Goal: Find specific fact: Find specific fact

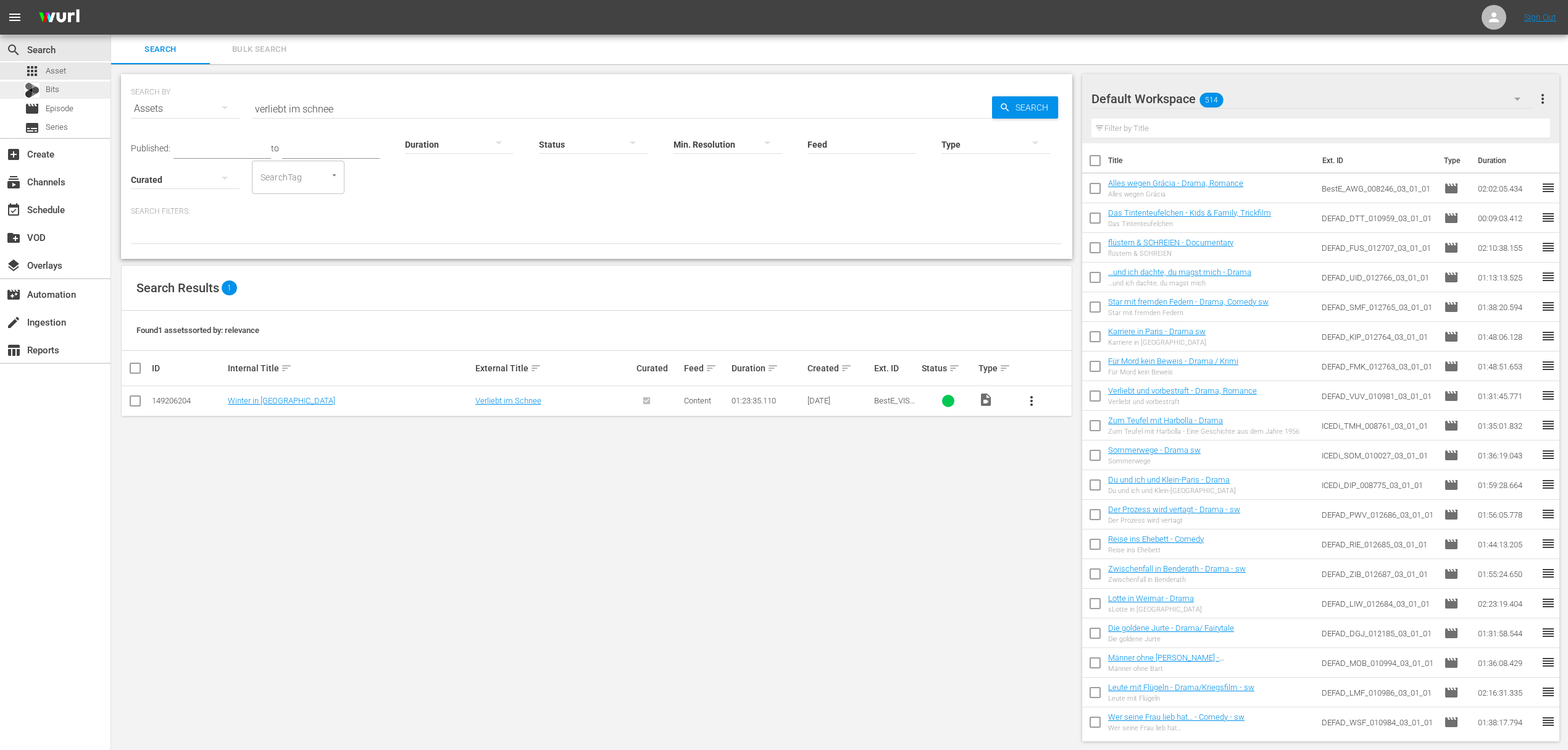
drag, startPoint x: 0, startPoint y: 0, endPoint x: 8, endPoint y: 80, distance: 80.4
click at [111, 0] on div "search Search apps Asset Bits movie Episode subtitles Series add_box Create sub…" at bounding box center [839, 0] width 1457 height 0
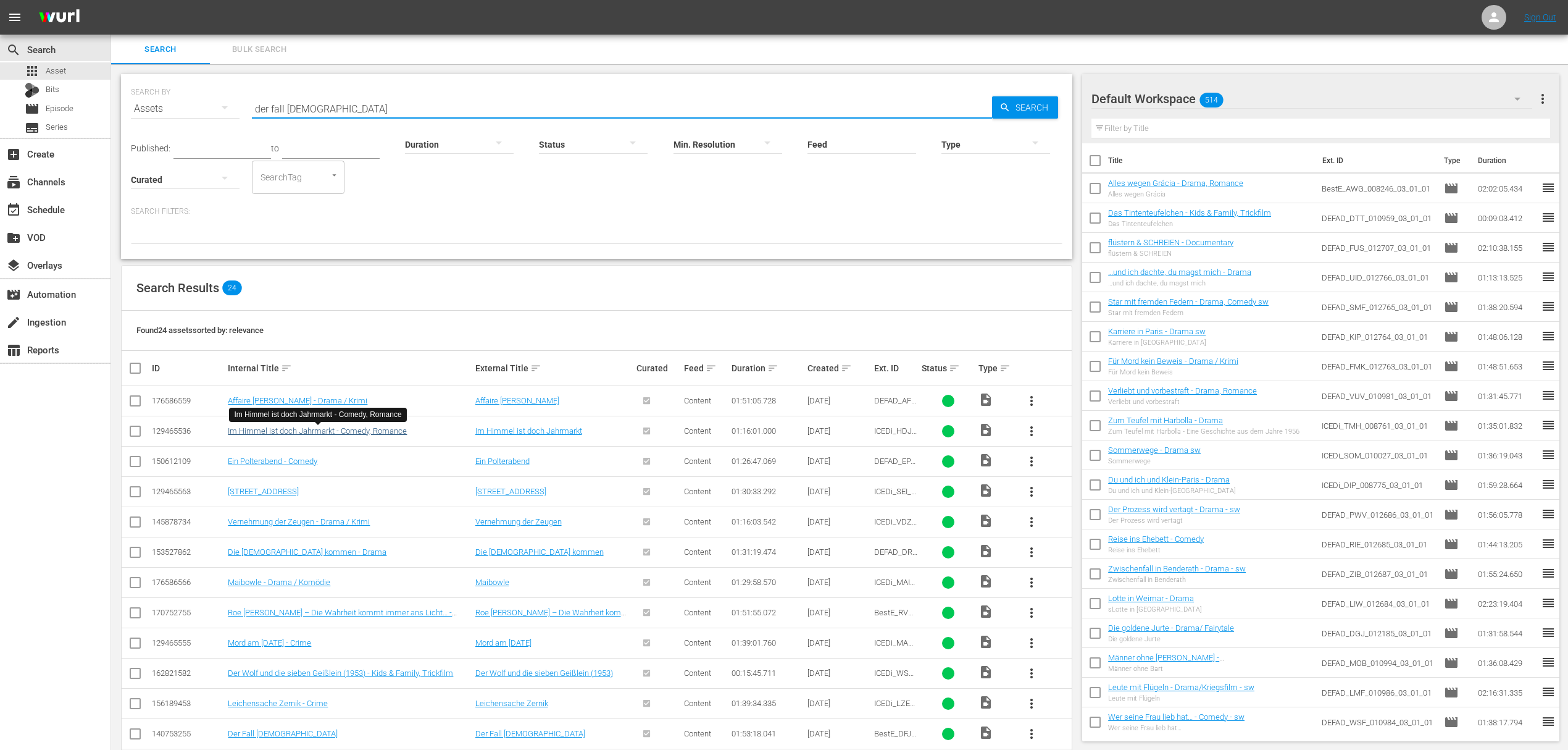
type input "der fall [DEMOGRAPHIC_DATA]"
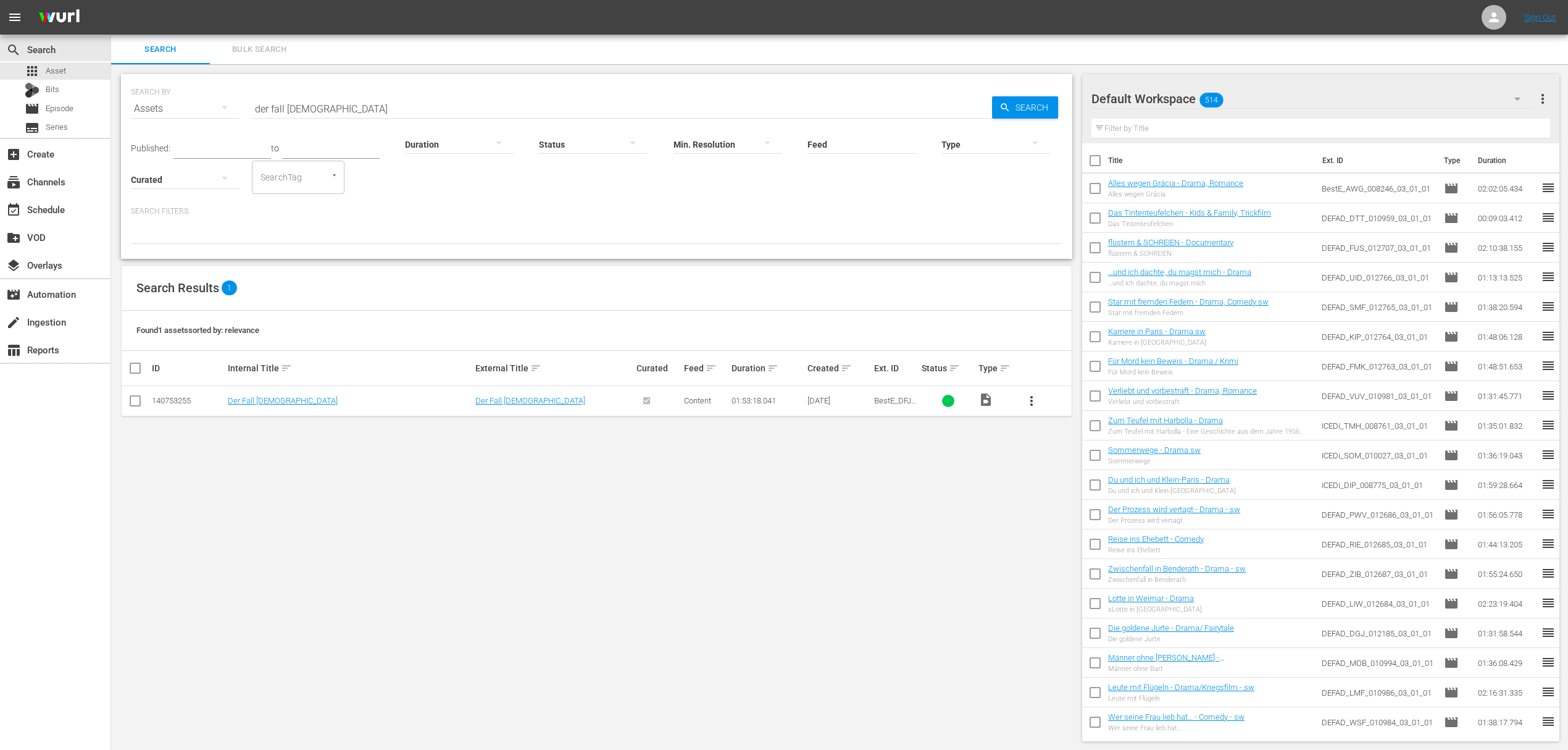
click at [364, 552] on div "SEARCH BY Search By Assets Search ID, Title, Description, Keywords, or Category…" at bounding box center [597, 407] width 971 height 686
drag, startPoint x: 389, startPoint y: 431, endPoint x: 371, endPoint y: 425, distance: 19.0
click at [389, 432] on div "SEARCH BY Search By Assets Search ID, Title, Description, Keywords, or Category…" at bounding box center [597, 407] width 971 height 686
click at [265, 401] on link "Der Fall [DEMOGRAPHIC_DATA]" at bounding box center [283, 400] width 109 height 9
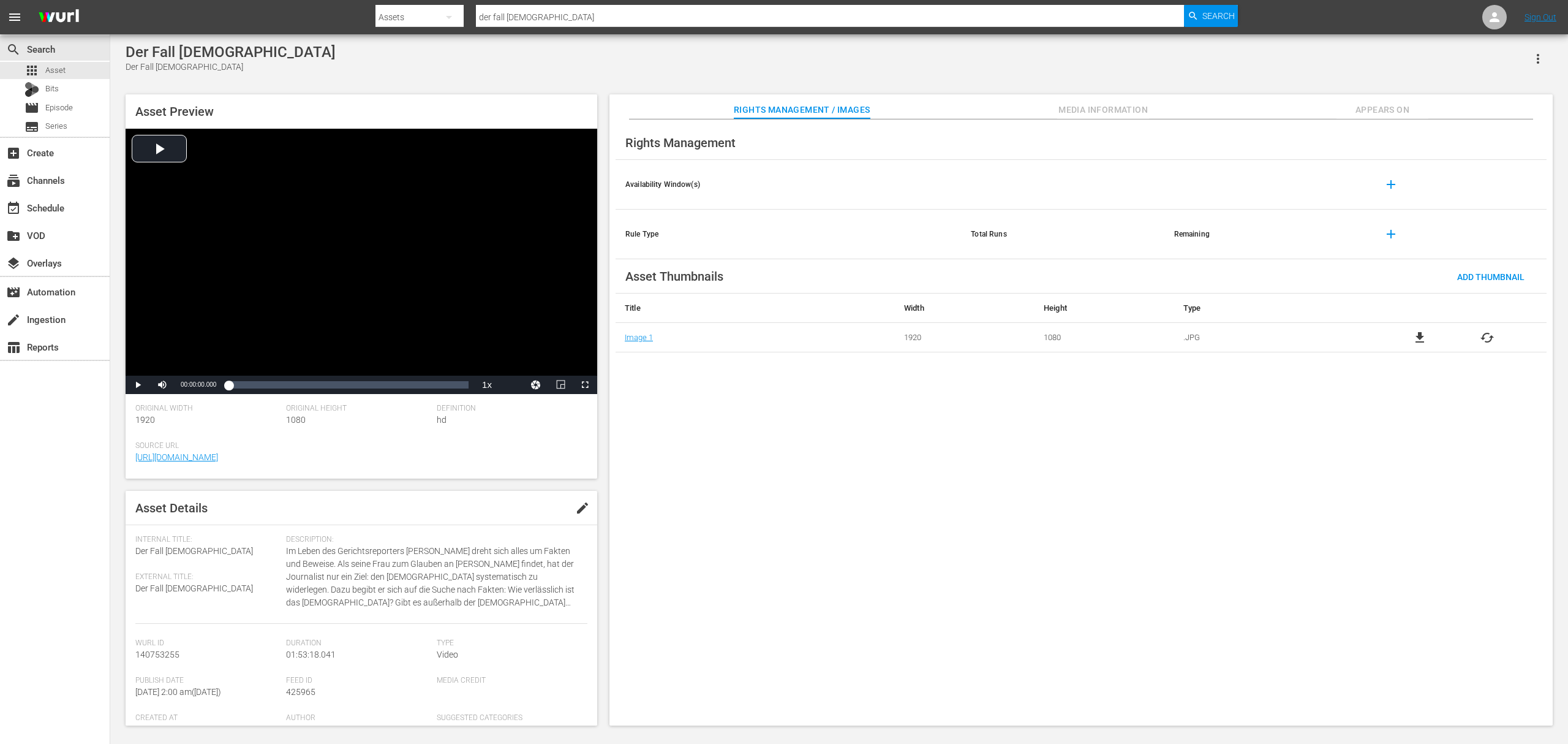
click at [1419, 119] on button "Appears On" at bounding box center [1382, 107] width 92 height 25
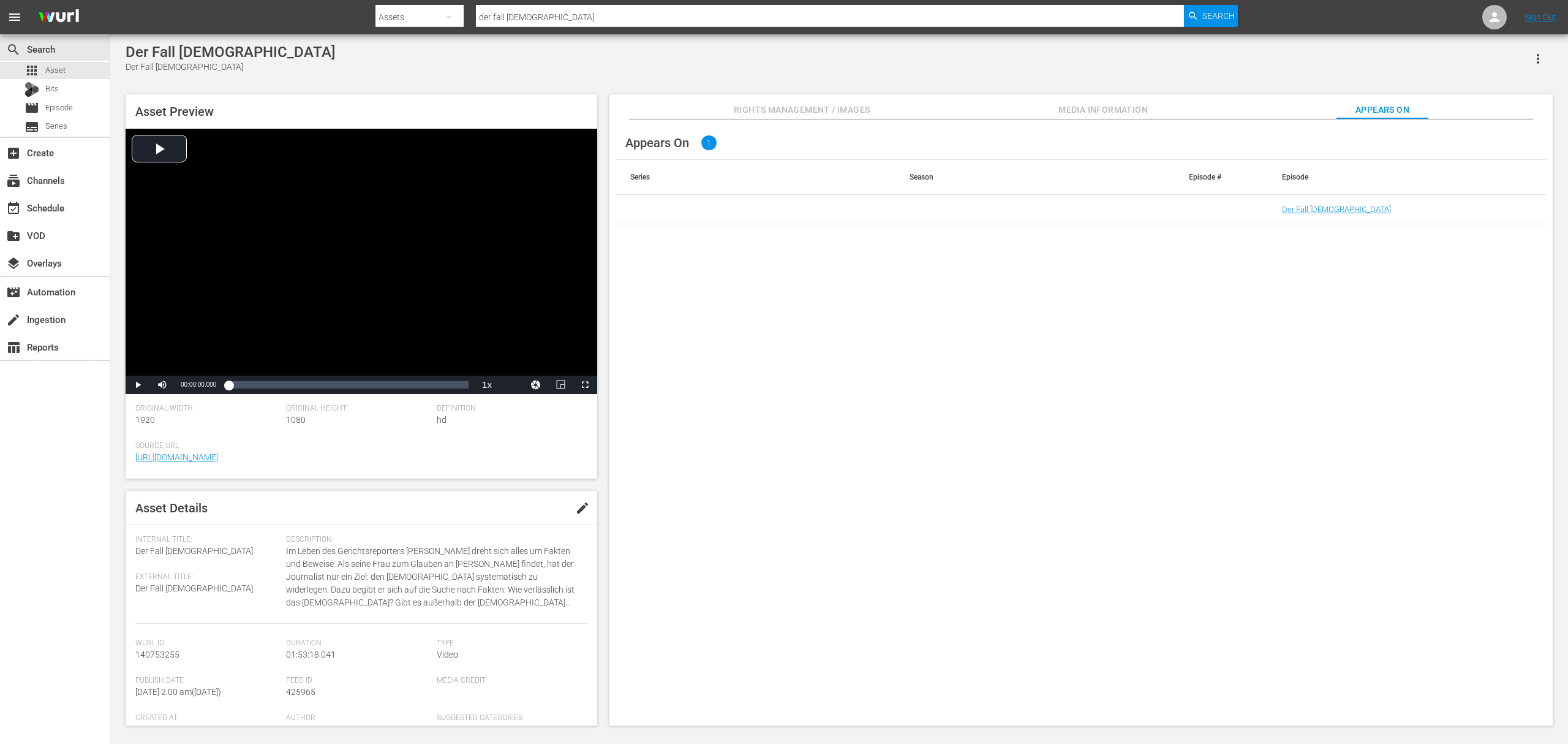
click at [1115, 115] on span "Media Information" at bounding box center [1103, 109] width 92 height 15
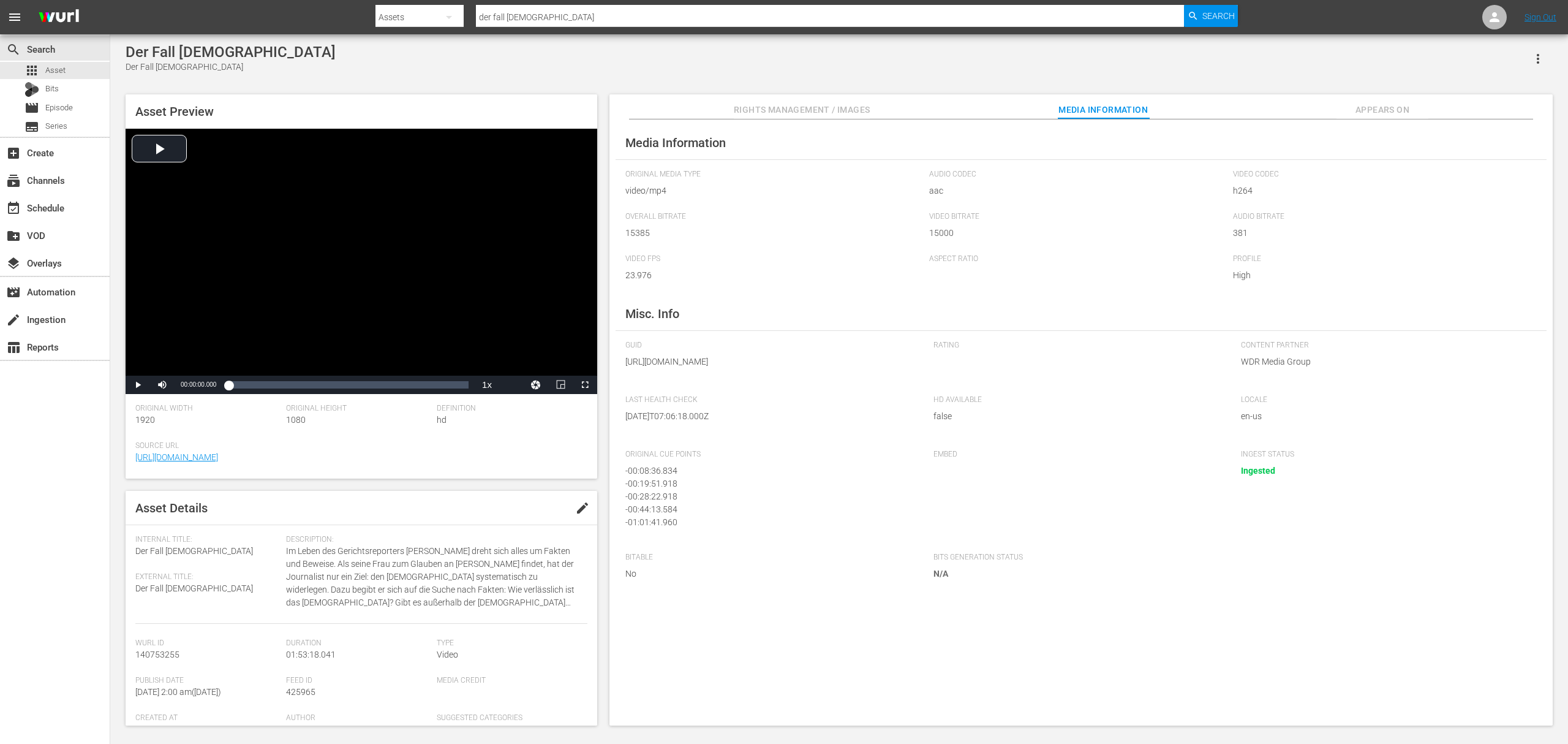
click at [740, 98] on button "Rights Management / Images" at bounding box center [802, 107] width 136 height 25
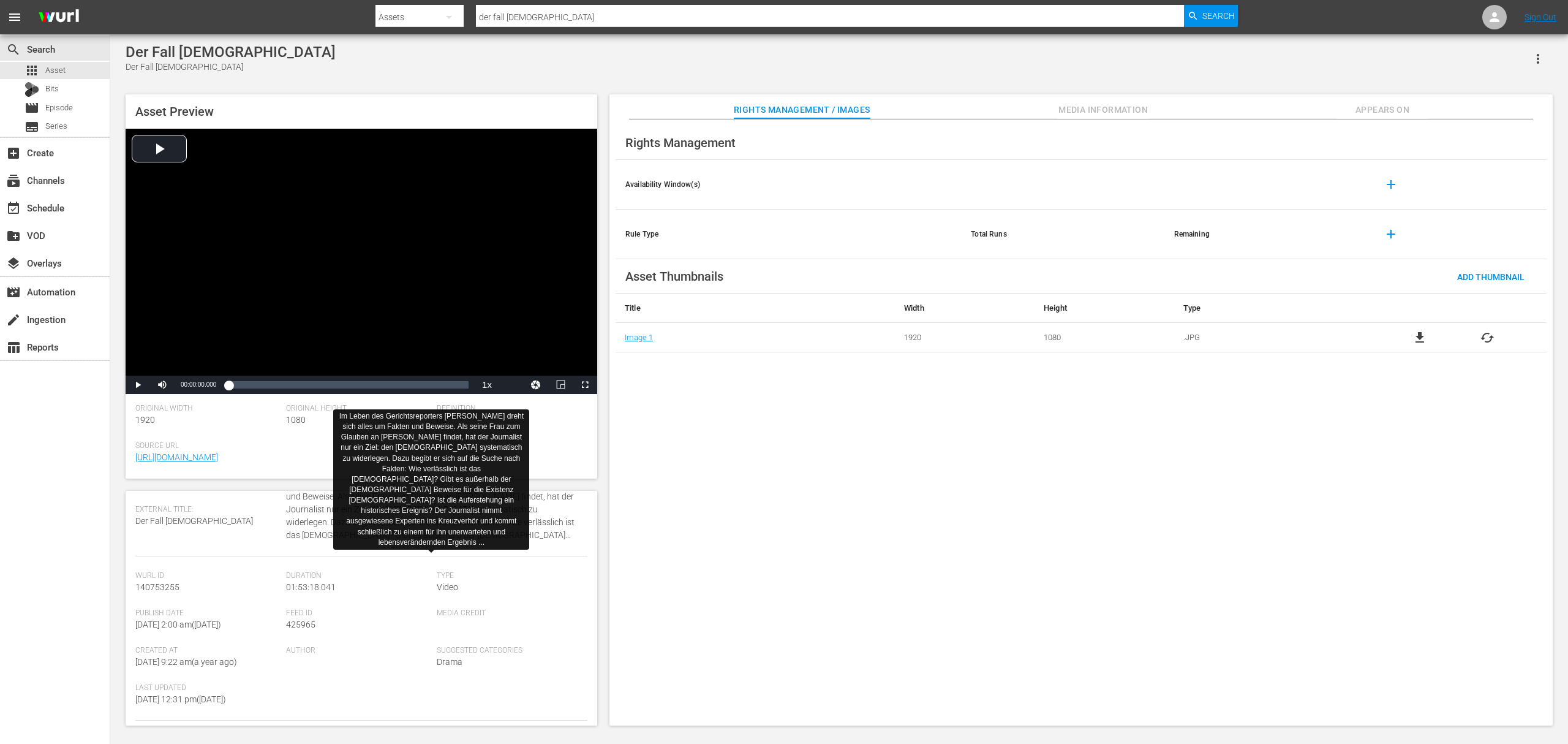
scroll to position [203, 0]
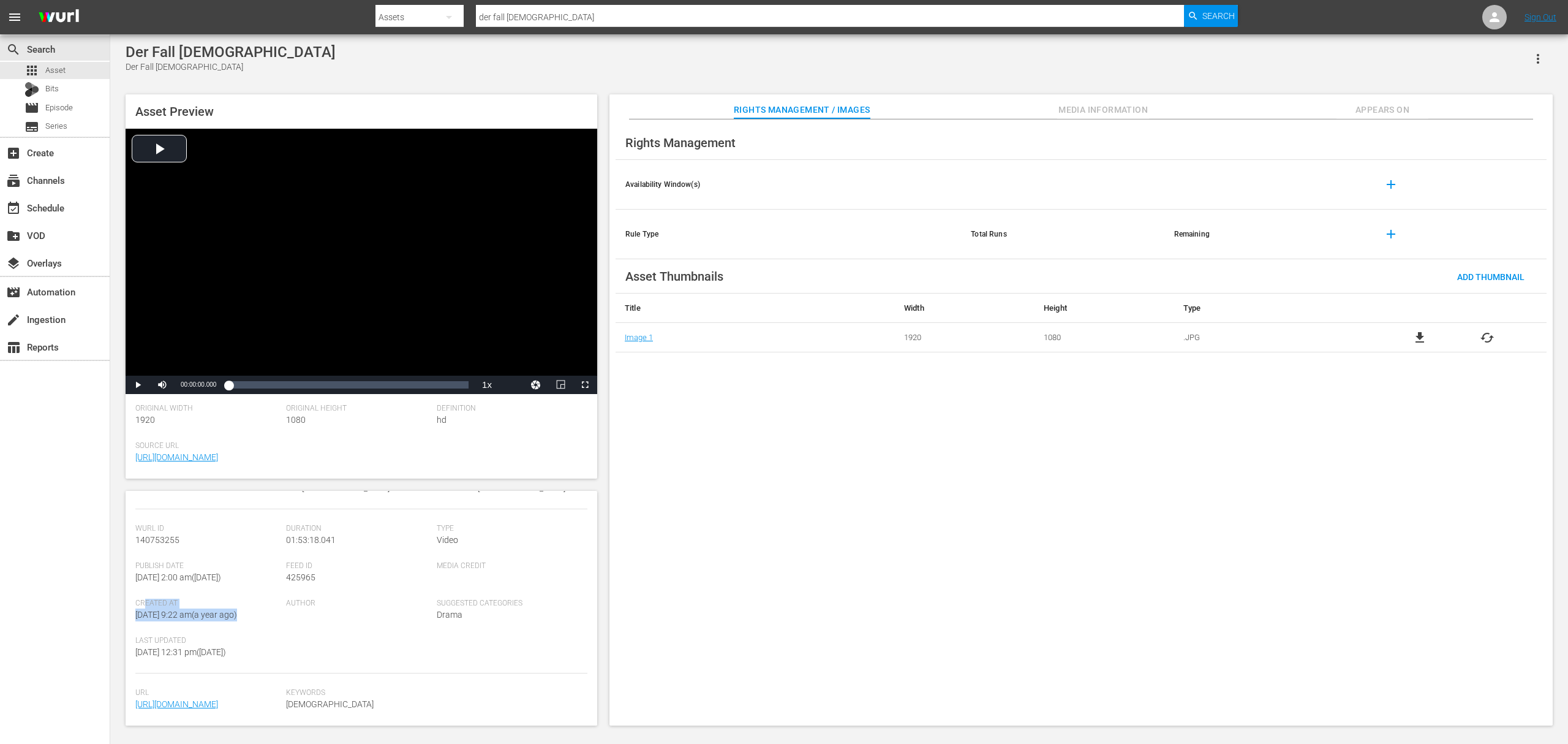
drag, startPoint x: 143, startPoint y: 527, endPoint x: 199, endPoint y: 562, distance: 66.0
click at [199, 599] on div "Created At [DATE] 9:22 am ( a year ago )" at bounding box center [211, 617] width 151 height 37
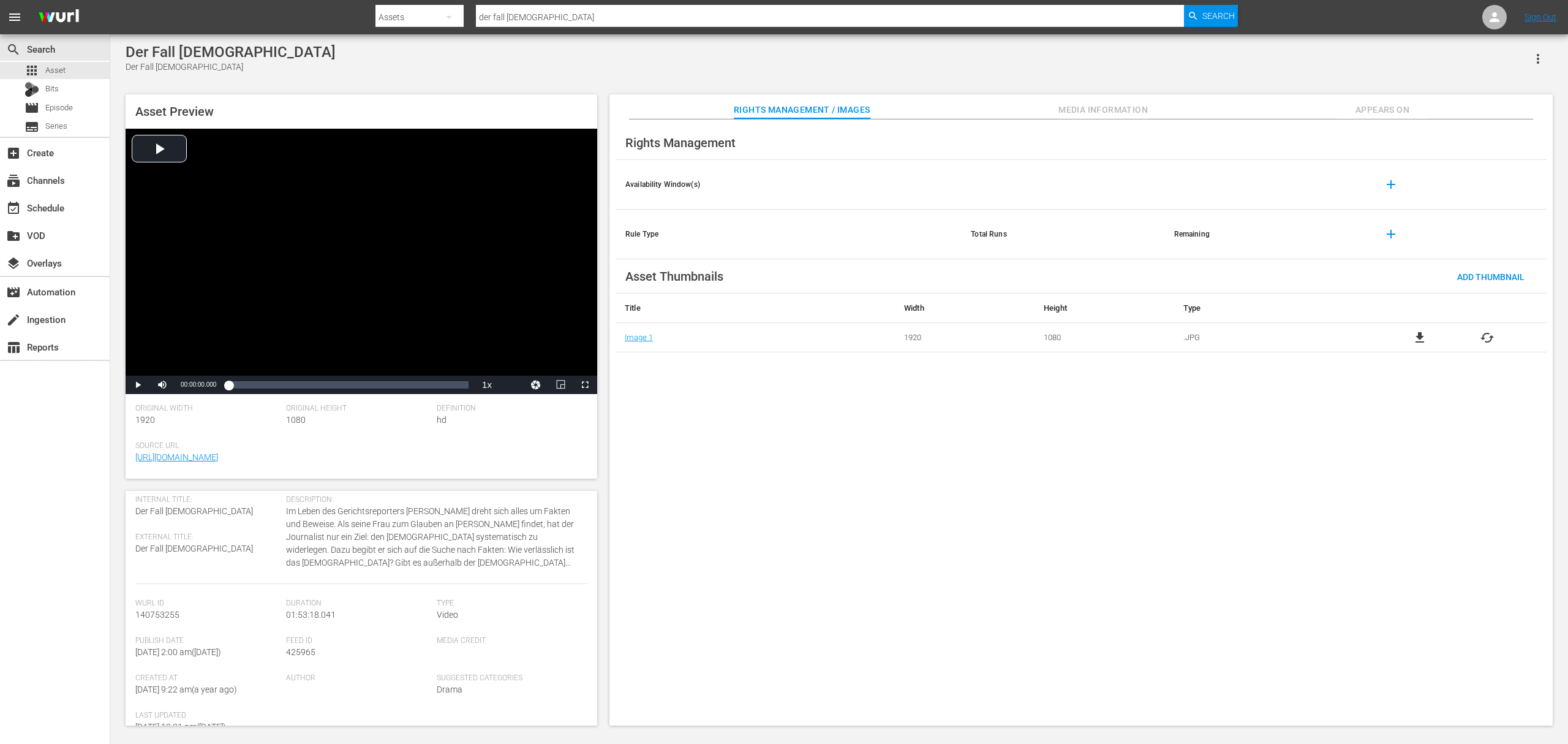
click at [468, 564] on span "Im Leben des Gerichtsreporters [PERSON_NAME] dreht sich alles um Fakten und Bew…" at bounding box center [434, 537] width 295 height 65
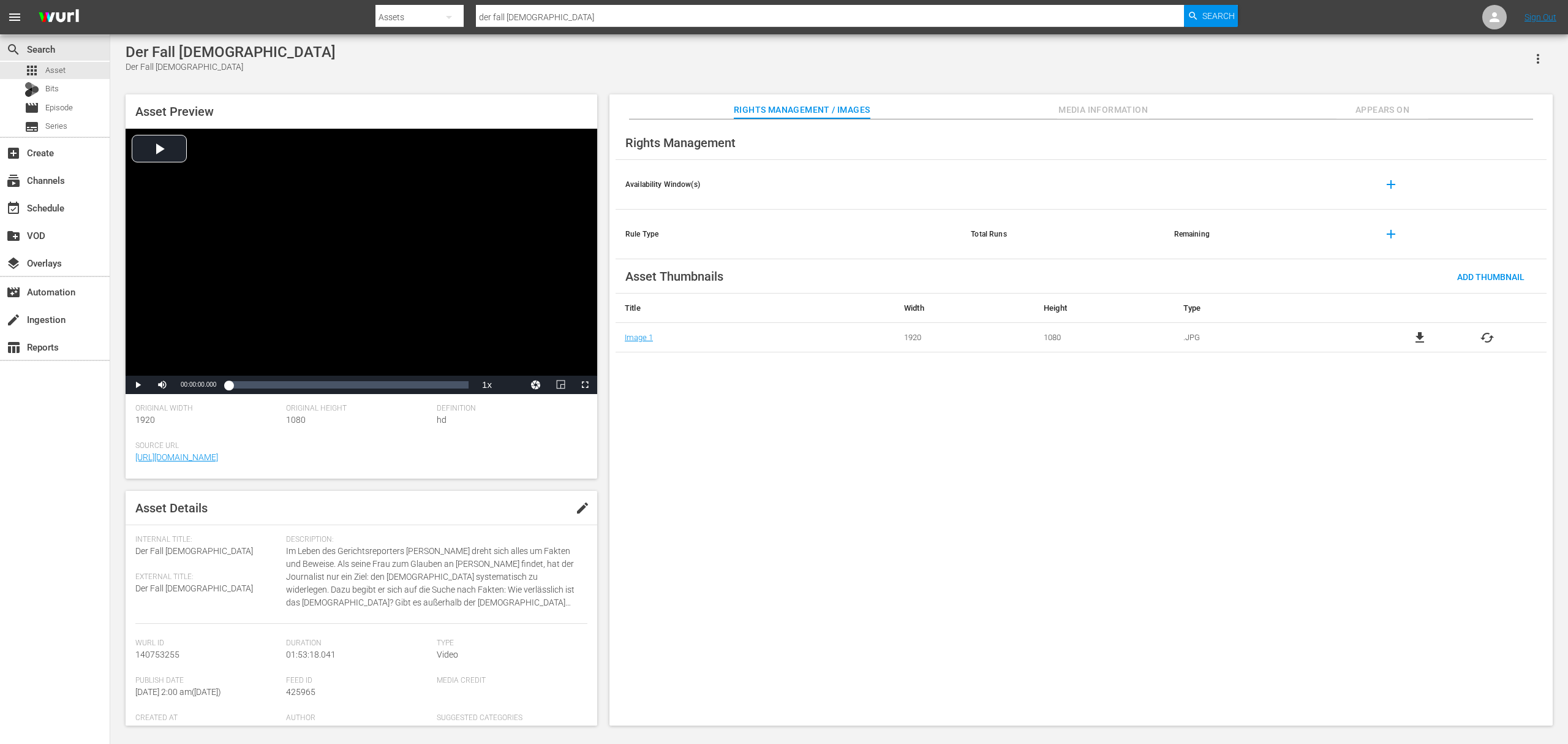
click at [1114, 114] on span "Media Information" at bounding box center [1103, 109] width 92 height 15
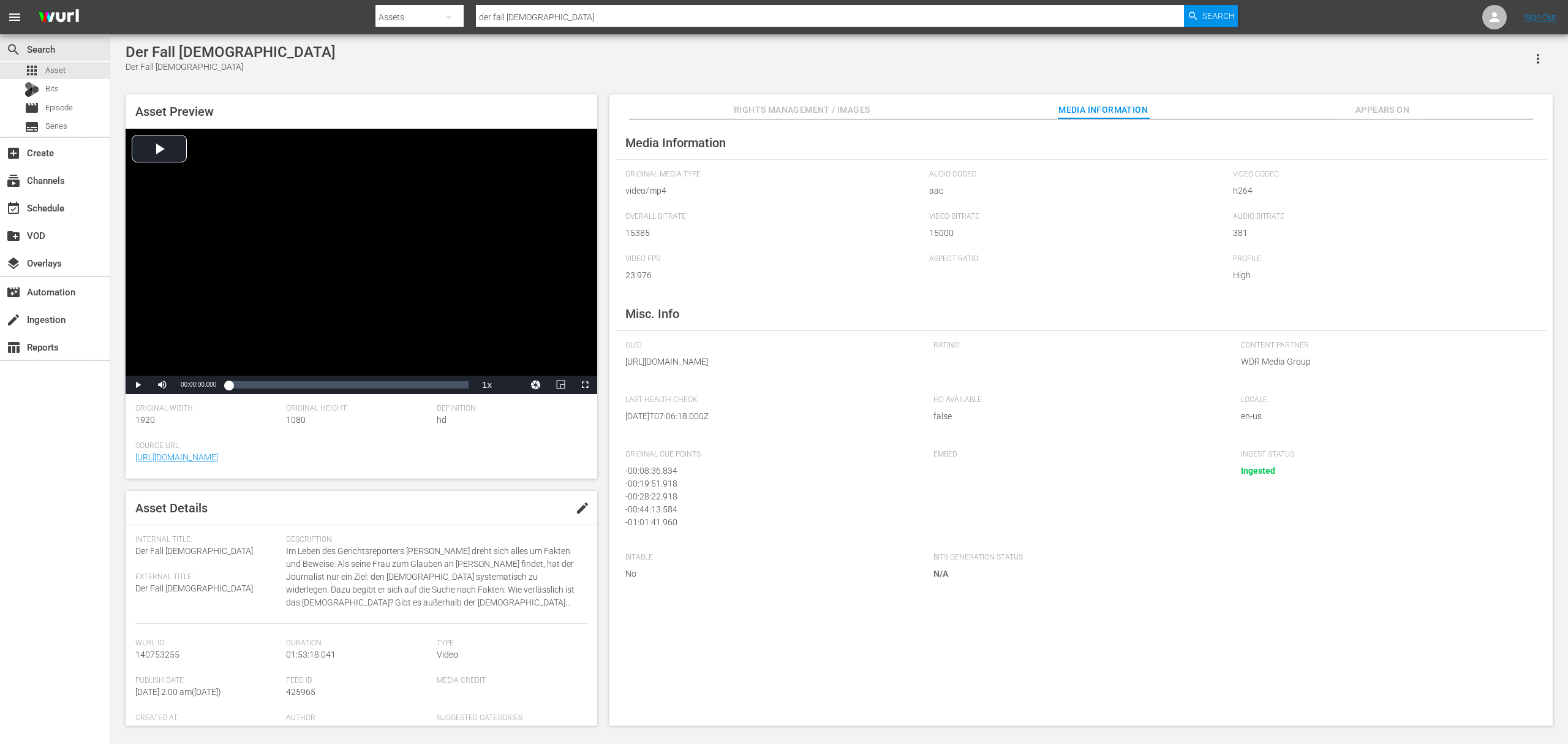
drag, startPoint x: 824, startPoint y: 390, endPoint x: 615, endPoint y: 357, distance: 211.6
click at [615, 357] on div "Media Information Original Media Type video/mp4 Audio Codec aac Video Codec h26…" at bounding box center [1080, 422] width 943 height 606
copy span "[URL][DOMAIN_NAME]"
drag, startPoint x: 550, startPoint y: 18, endPoint x: 447, endPoint y: 3, distance: 104.1
click at [449, 3] on div "Search By Assets Search ID, Title, Description, Keywords, or Category der fall …" at bounding box center [807, 17] width 862 height 29
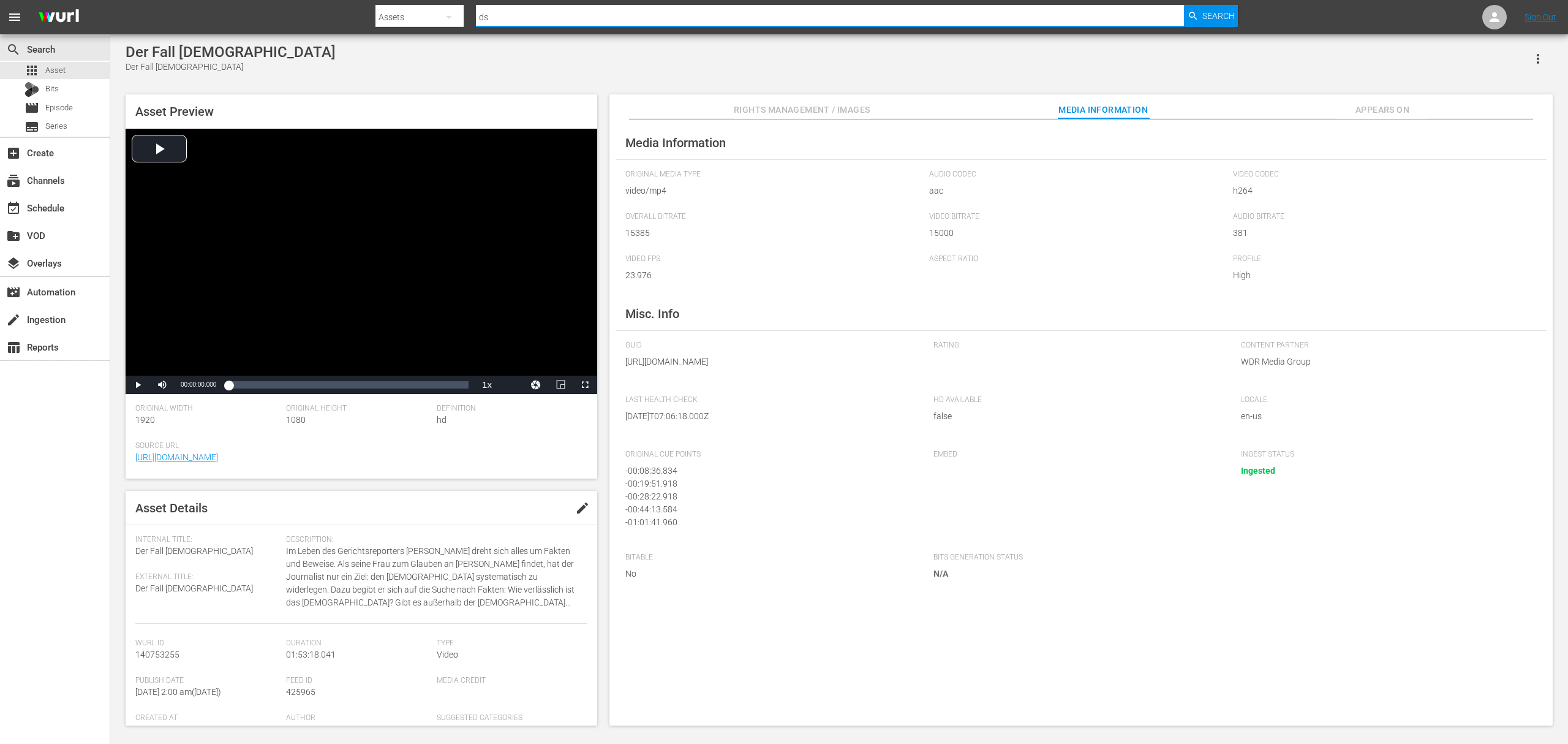
drag, startPoint x: 474, startPoint y: 27, endPoint x: 436, endPoint y: 15, distance: 39.8
click at [437, 16] on div "Search By Assets Search ID, Title, Description, Keywords, or Category ds Search" at bounding box center [807, 17] width 862 height 29
type input "der somme"
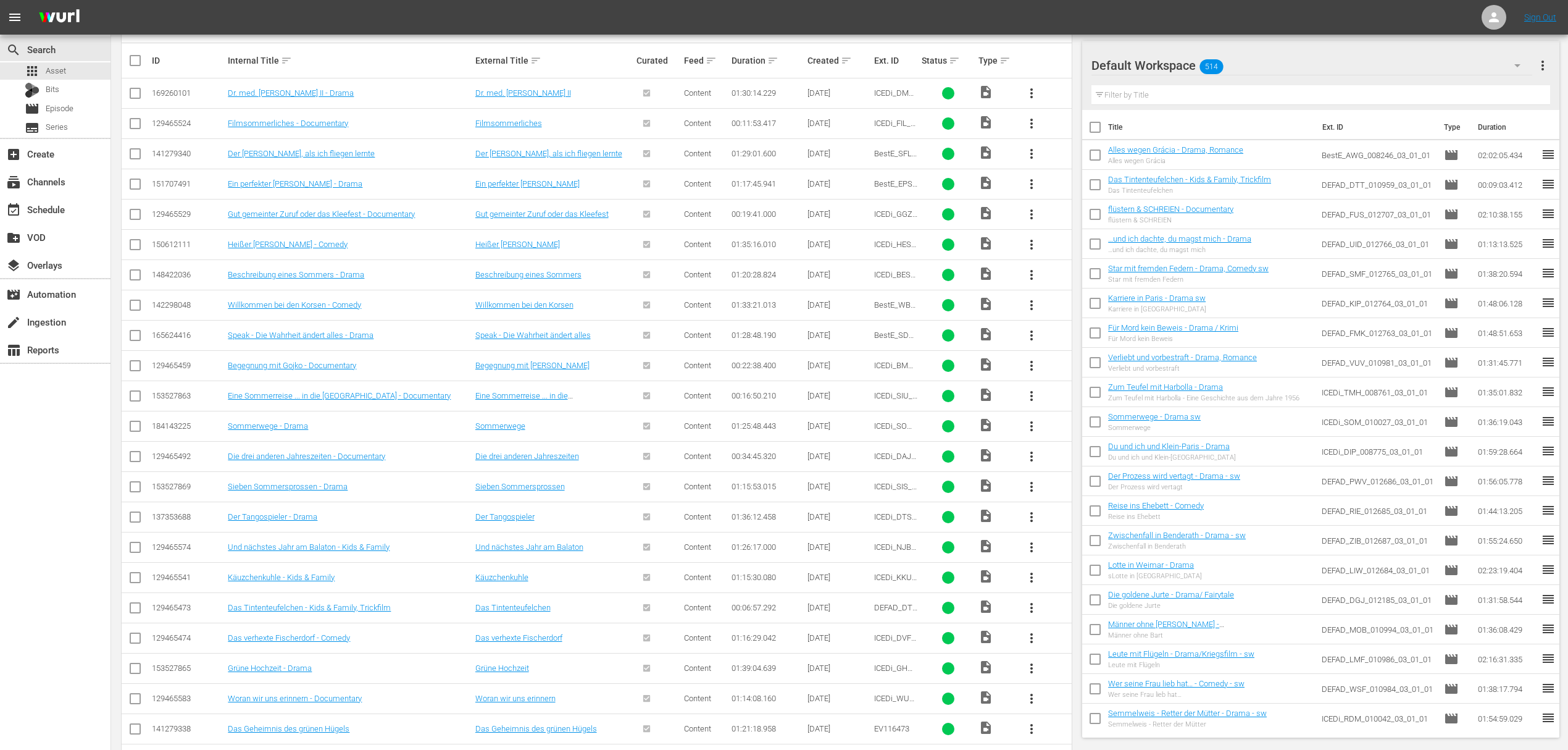
scroll to position [226, 0]
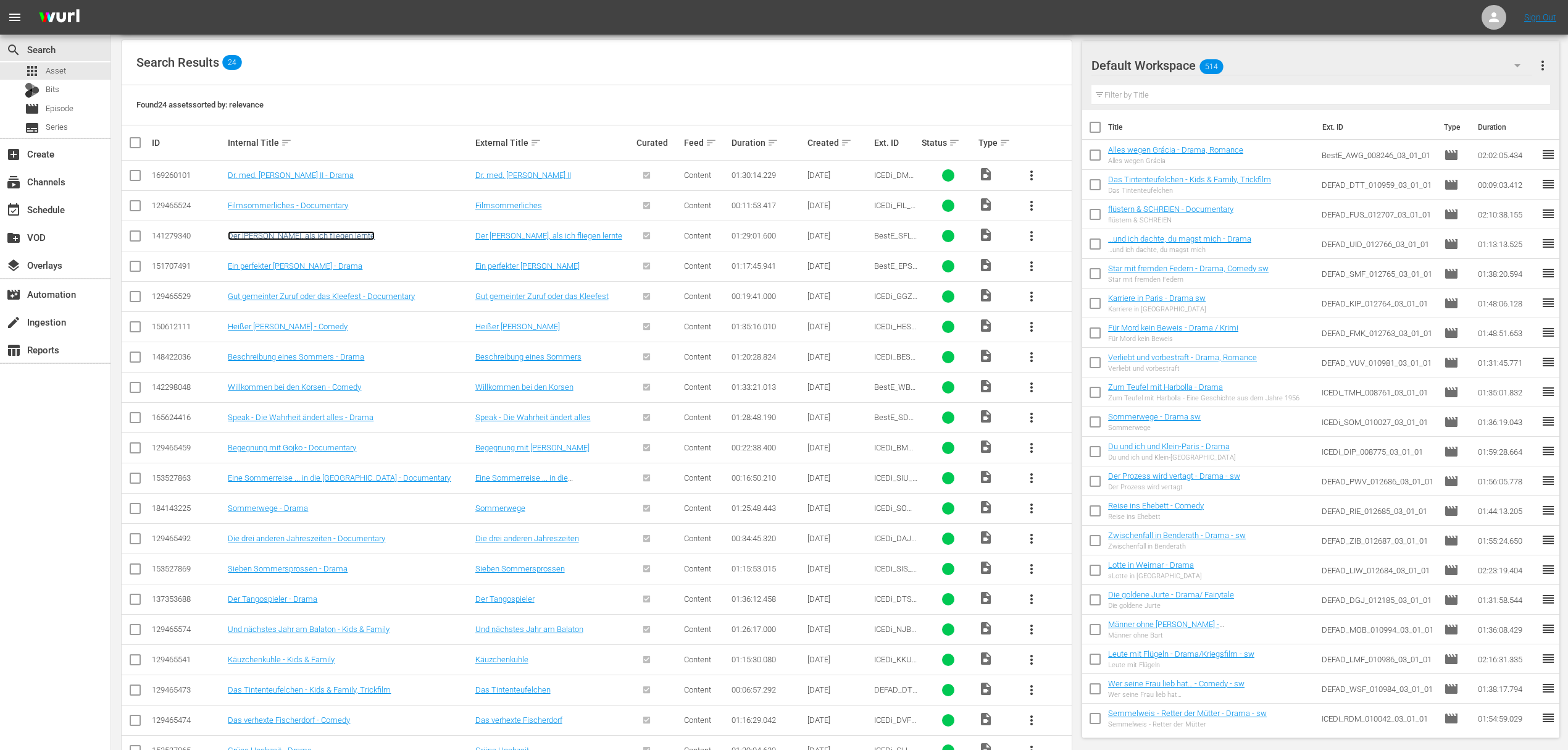
click at [249, 232] on link "Der [PERSON_NAME], als ich fliegen lernte" at bounding box center [302, 235] width 147 height 9
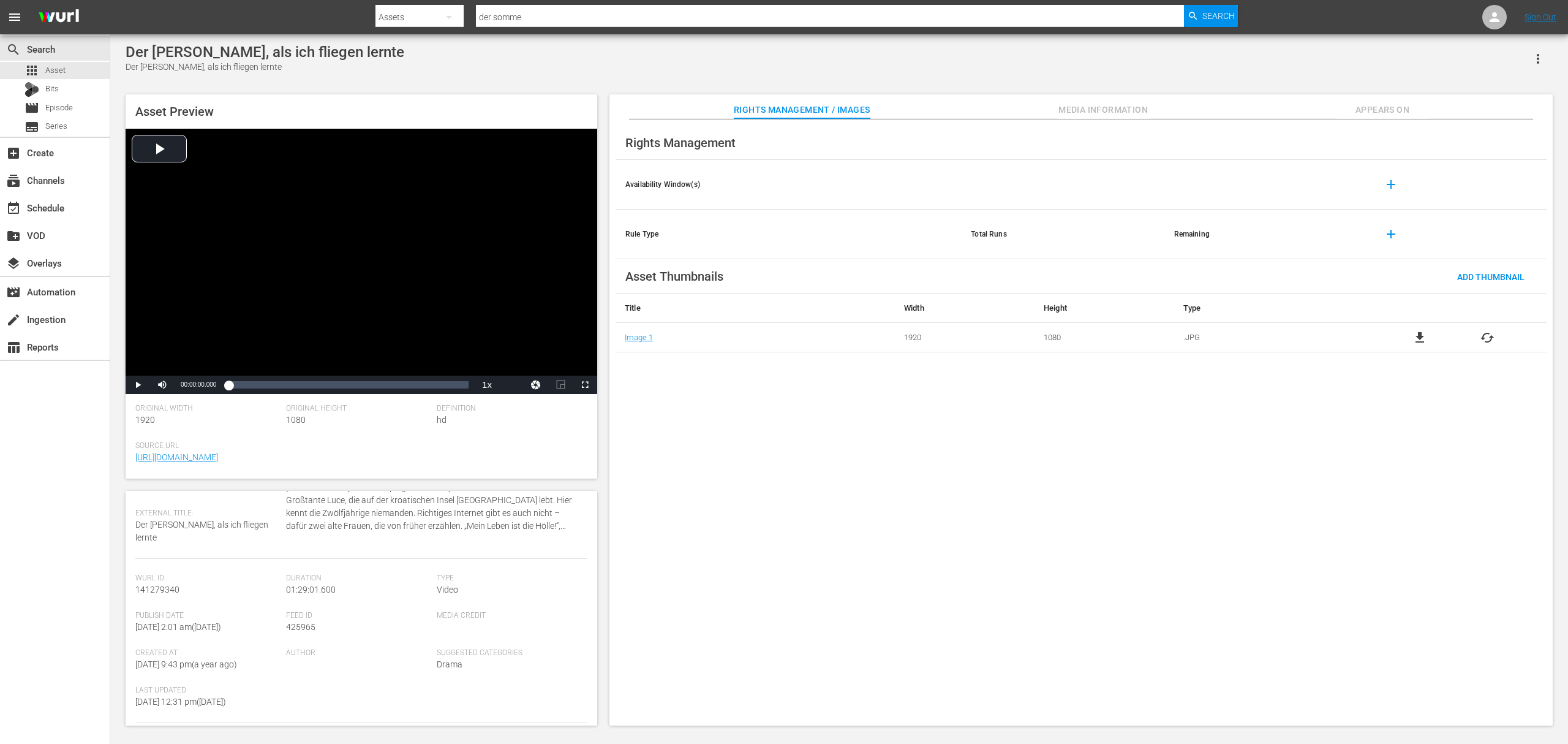
scroll to position [203, 0]
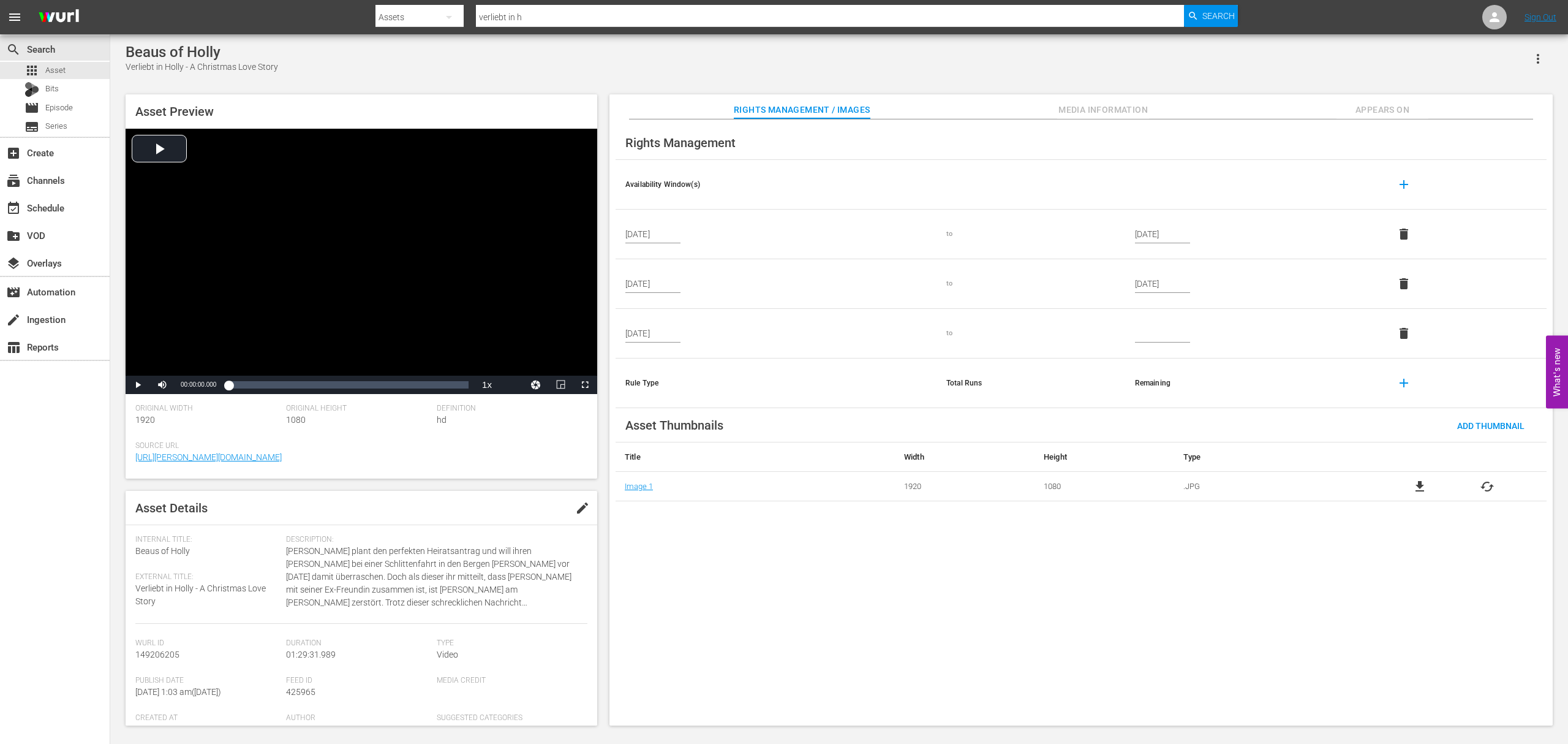
scroll to position [203, 0]
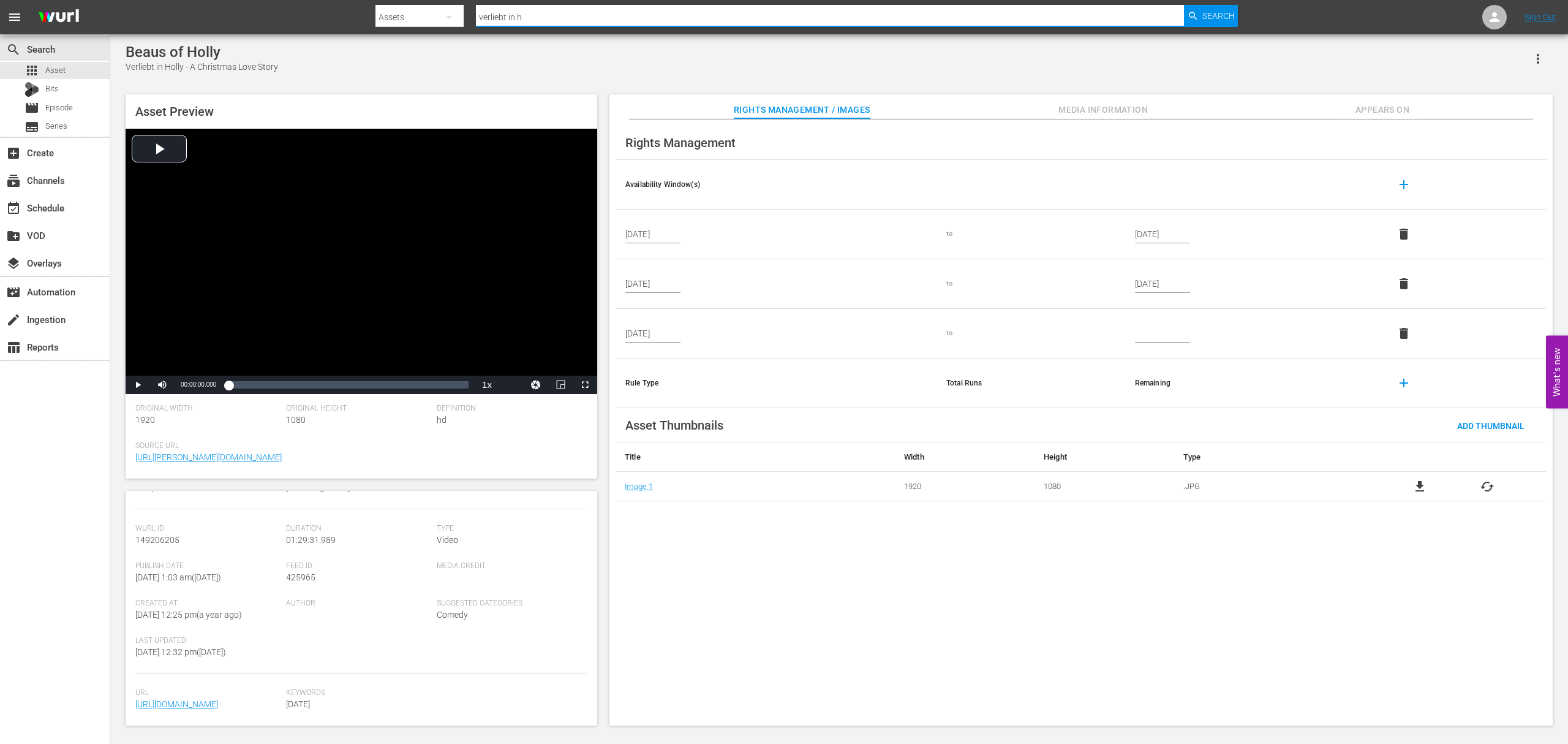
drag, startPoint x: 0, startPoint y: 0, endPoint x: 277, endPoint y: -7, distance: 277.1
click at [277, 0] on html "menu Search By Assets Search ID, Title, Description, Keywords, or Category verl…" at bounding box center [784, 372] width 1568 height 744
type input "[PERSON_NAME]"
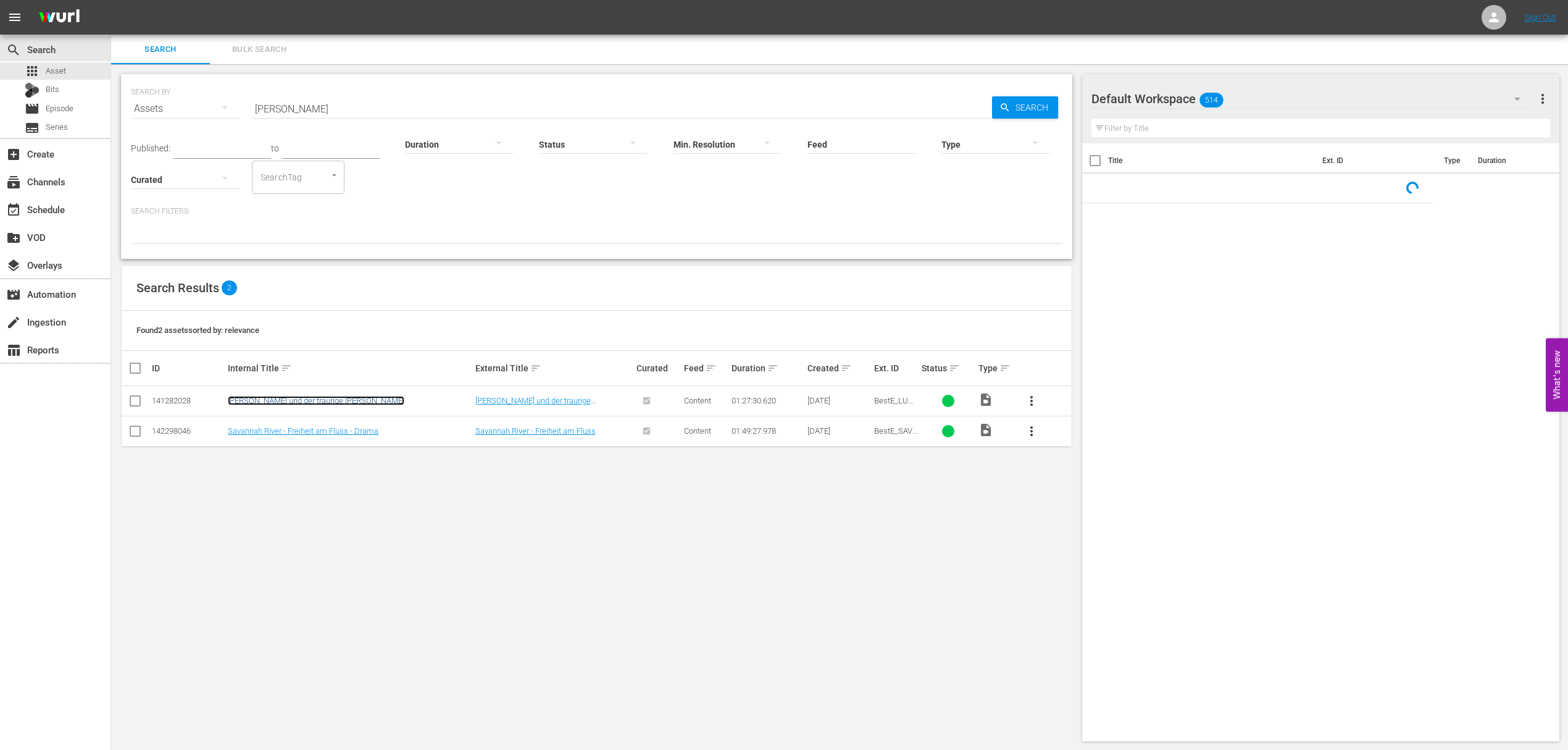
click at [268, 401] on link "[PERSON_NAME] und der traurige [PERSON_NAME]" at bounding box center [316, 400] width 176 height 9
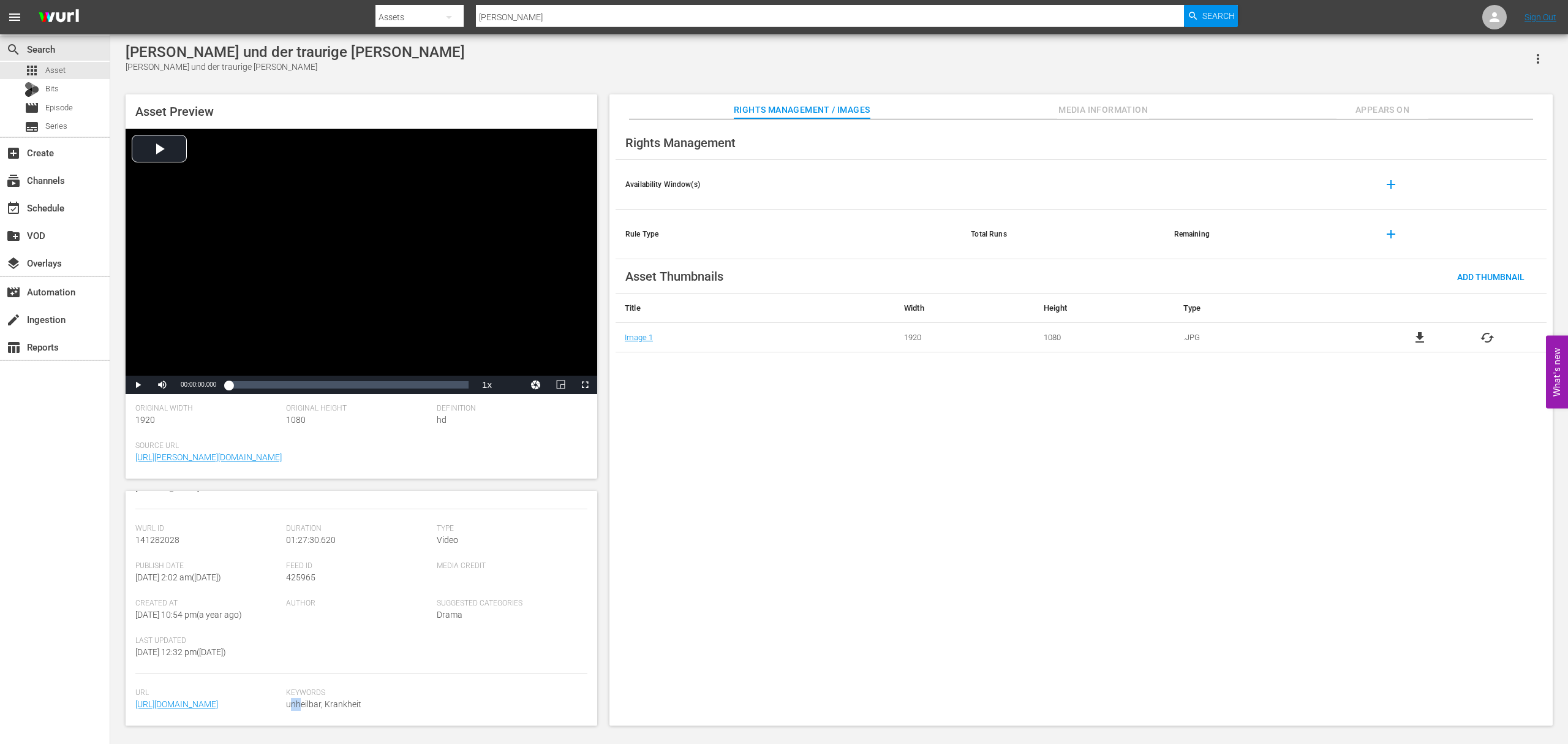
scroll to position [204, 0]
drag, startPoint x: 297, startPoint y: 716, endPoint x: 167, endPoint y: 676, distance: 136.0
click at [167, 688] on div "Url [URL][DOMAIN_NAME] Keywords unheilbar, Krankheit" at bounding box center [361, 706] width 452 height 37
copy div "WDRmg_LucyunddertraurigeMann_BestE_LUS_010488_03_05_01_Feature_1080p23_DE20_V1.…"
click at [413, 688] on div "Keywords unheilbar, Krankheit" at bounding box center [436, 706] width 301 height 37
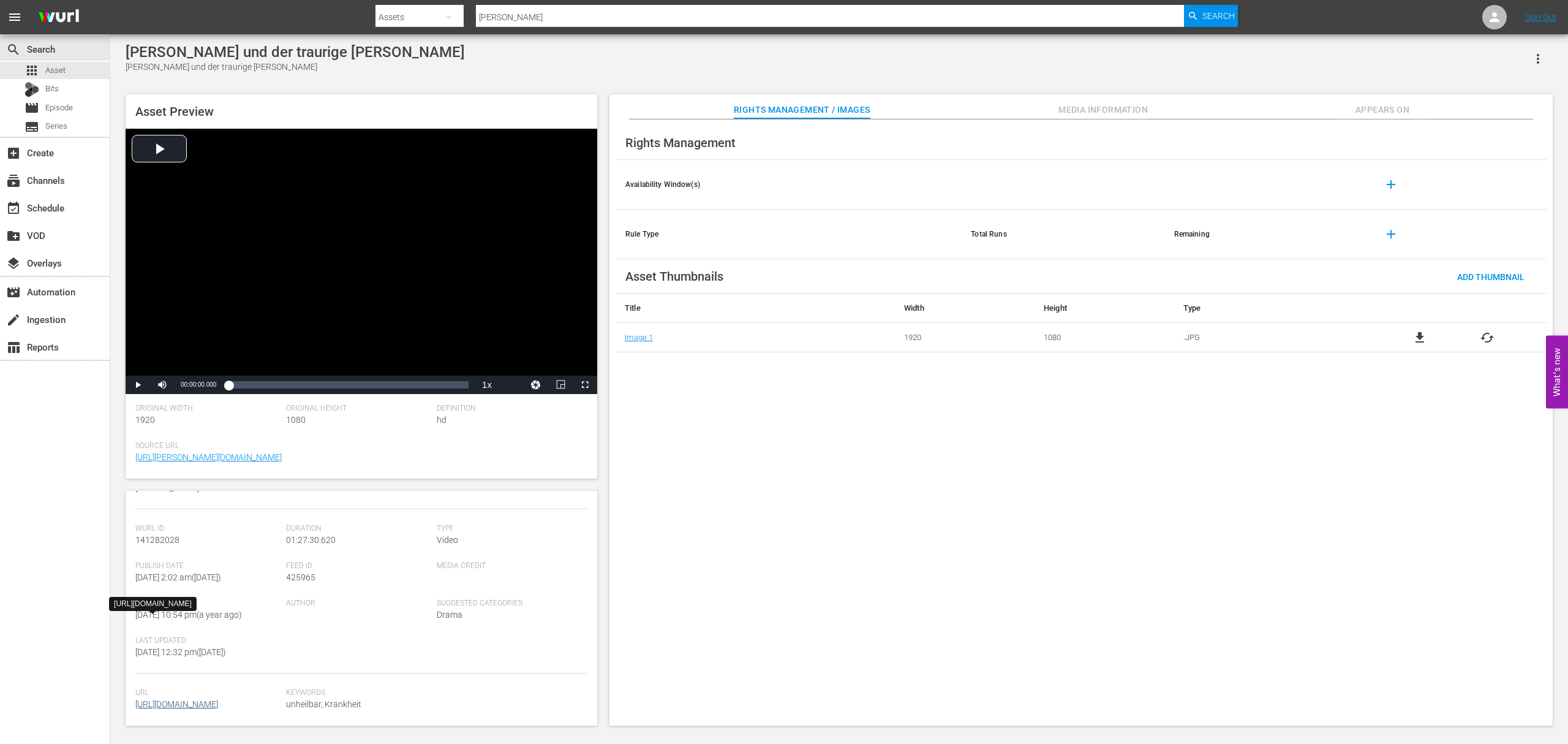
drag, startPoint x: 259, startPoint y: 713, endPoint x: 165, endPoint y: 678, distance: 100.3
click at [165, 688] on div "Url [URL][DOMAIN_NAME]" at bounding box center [211, 706] width 151 height 37
copy link "WDRmg_LucyunddertraurigeMann_BestE_LUS_010488_03_05_01_Feature_1080p23_DE20_V1.…"
click at [760, 451] on div "Rights Management Availability Window(s) add Rule Type Total Runs Remaining add…" at bounding box center [1080, 422] width 943 height 606
